Goal: Task Accomplishment & Management: Manage account settings

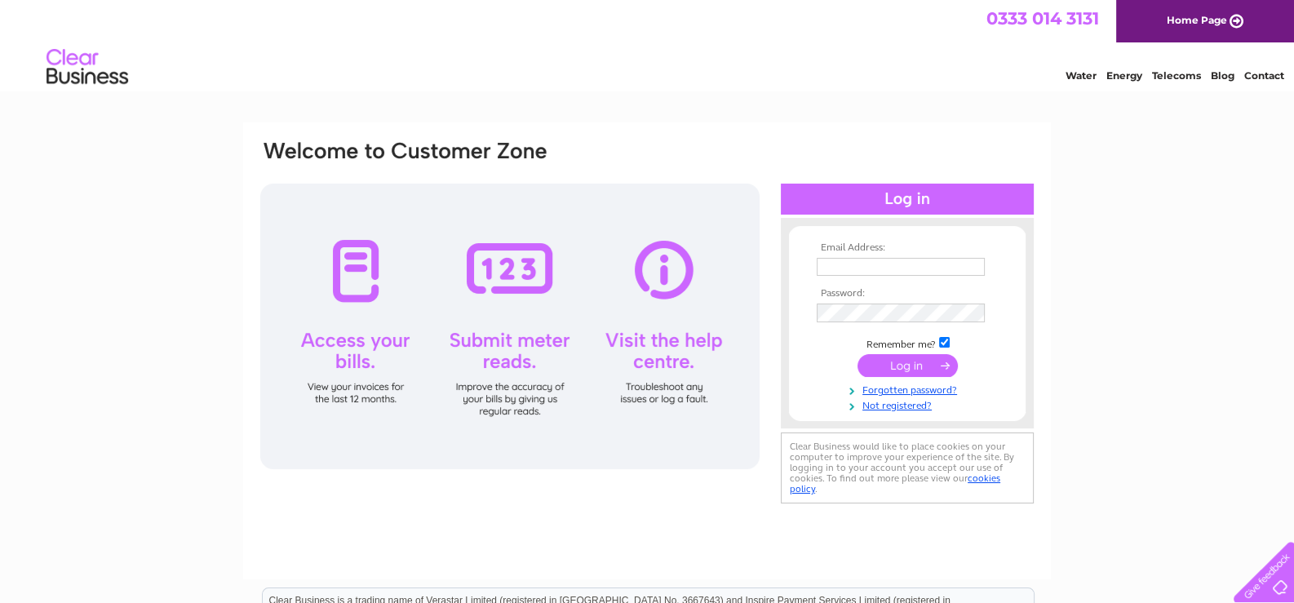
type input "susan@scottish-antiques.com"
click at [928, 362] on input "submit" at bounding box center [908, 365] width 100 height 23
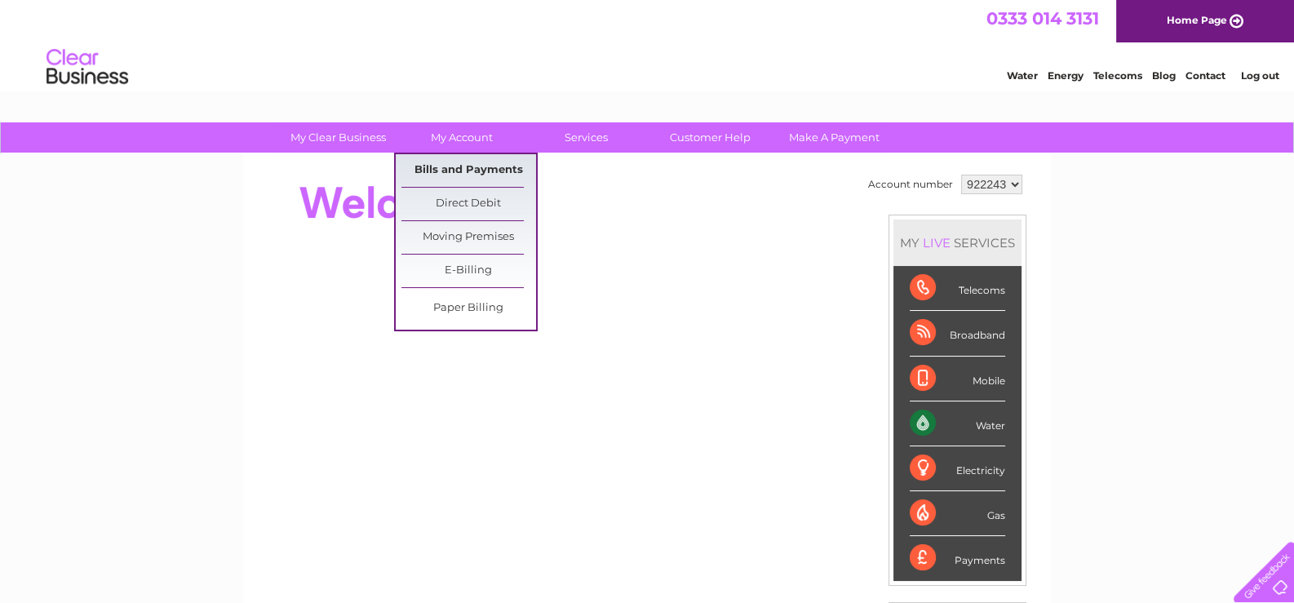
click at [455, 166] on link "Bills and Payments" at bounding box center [468, 170] width 135 height 33
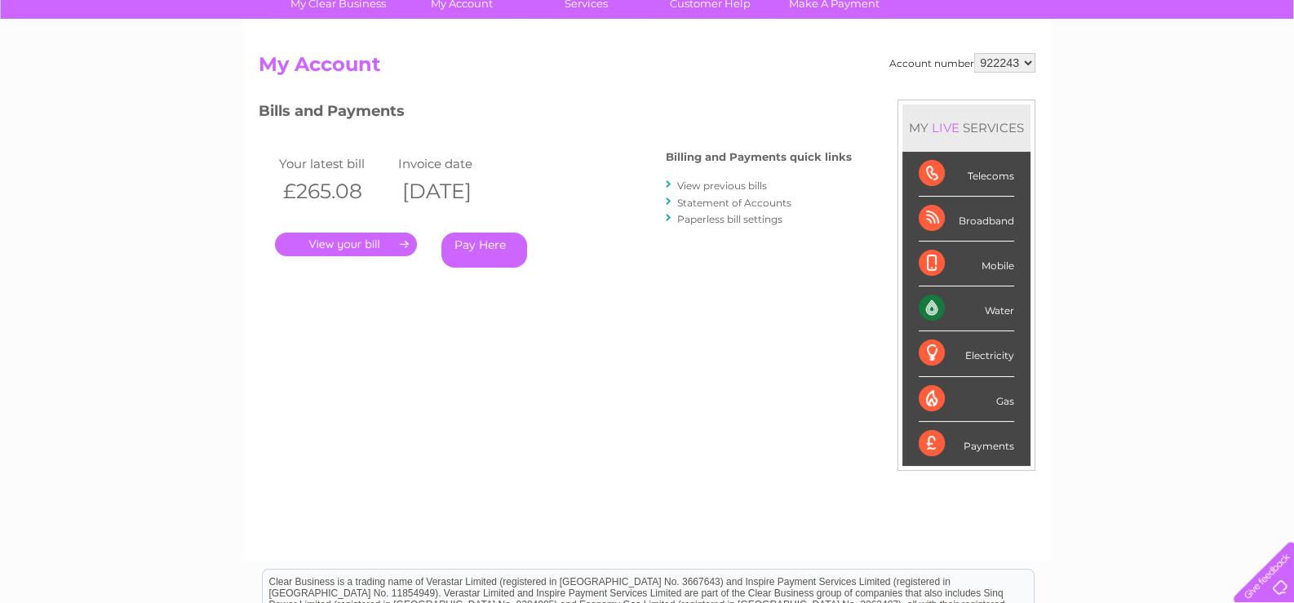
scroll to position [162, 0]
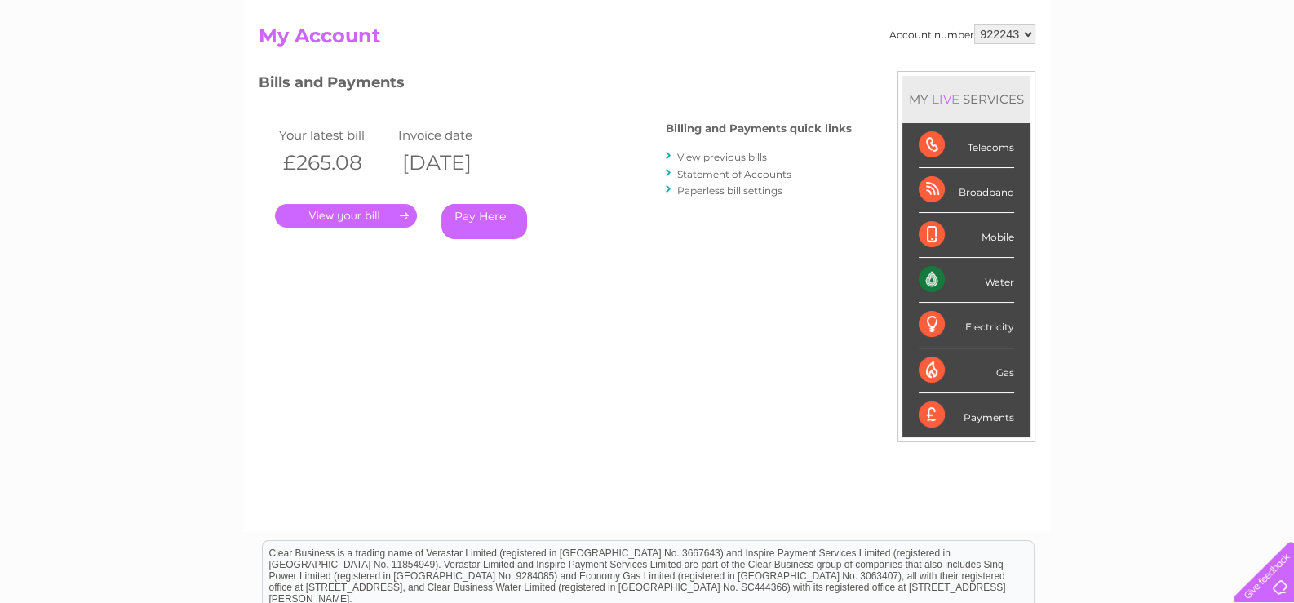
click at [723, 152] on link "View previous bills" at bounding box center [722, 157] width 90 height 12
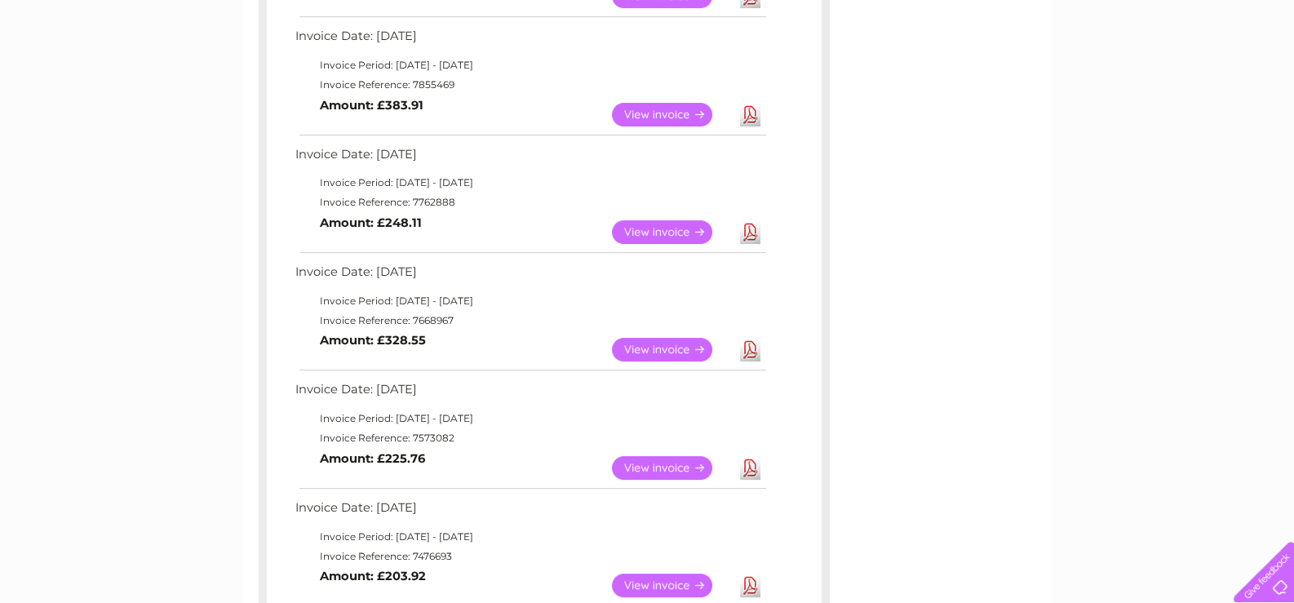
scroll to position [571, 0]
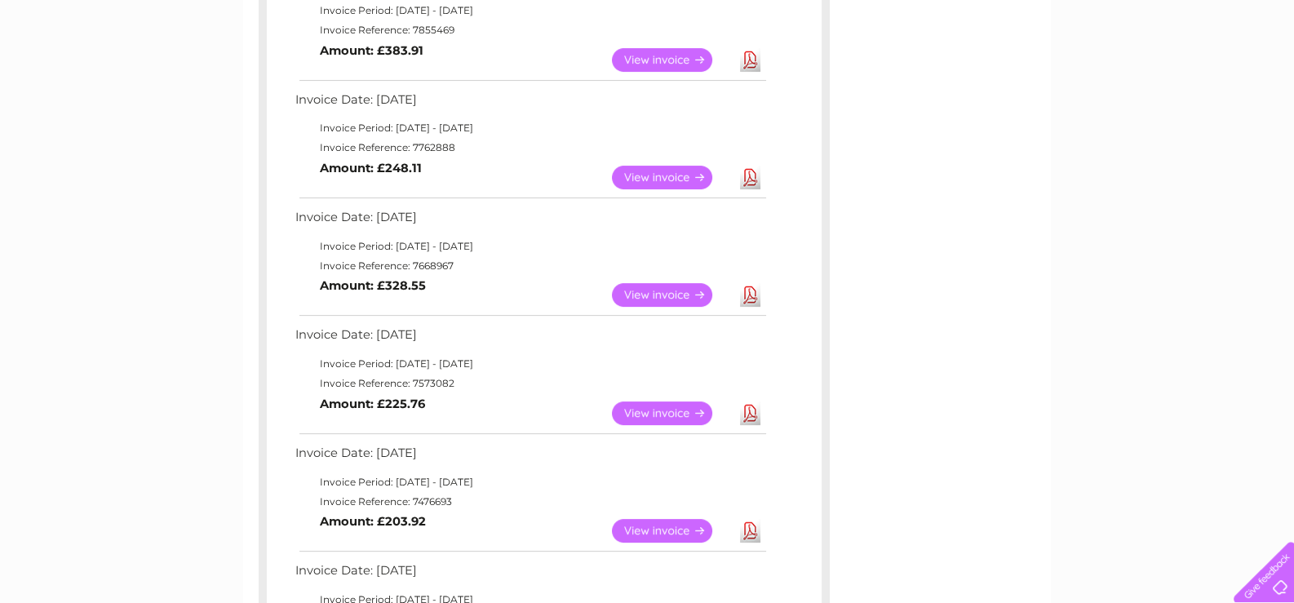
click at [651, 174] on link "View" at bounding box center [672, 178] width 120 height 24
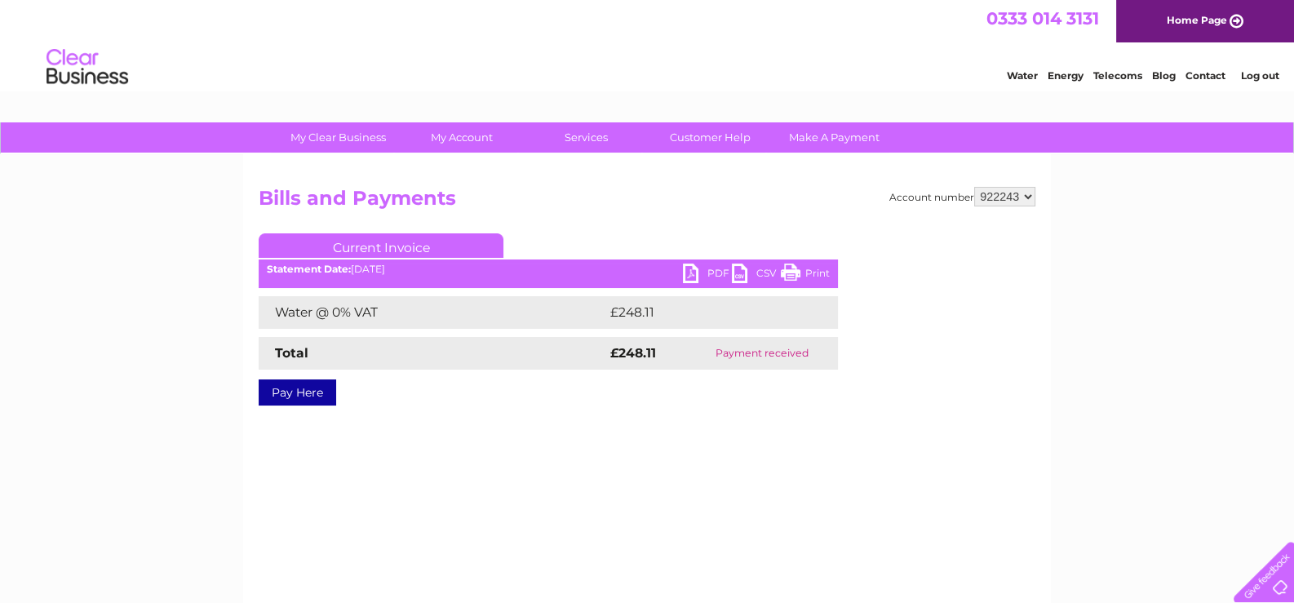
click at [689, 273] on link "PDF" at bounding box center [707, 276] width 49 height 24
click at [1259, 75] on link "Log out" at bounding box center [1259, 75] width 38 height 12
